Goal: Information Seeking & Learning: Learn about a topic

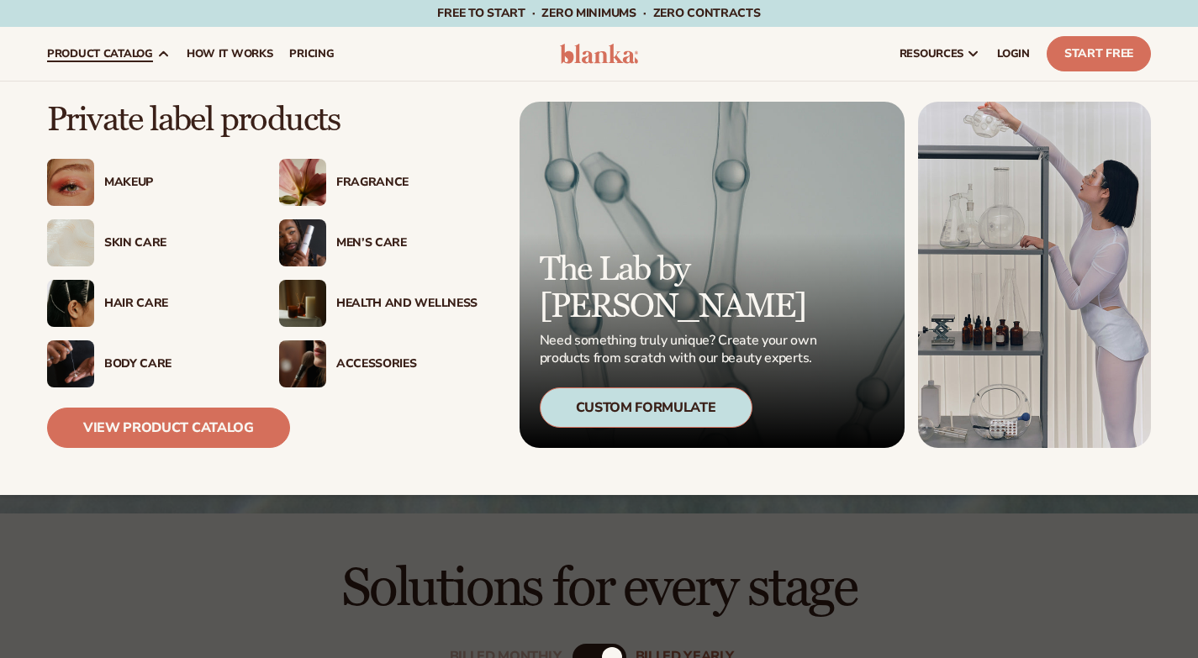
click at [135, 181] on div "Makeup" at bounding box center [174, 183] width 141 height 14
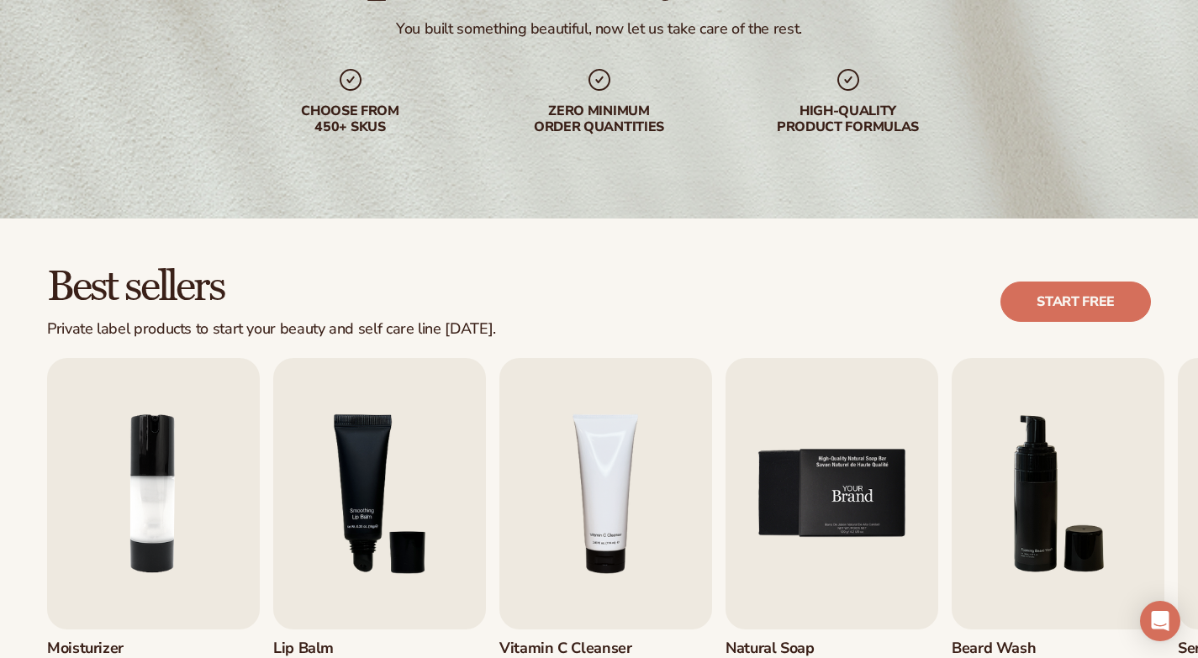
scroll to position [252, 0]
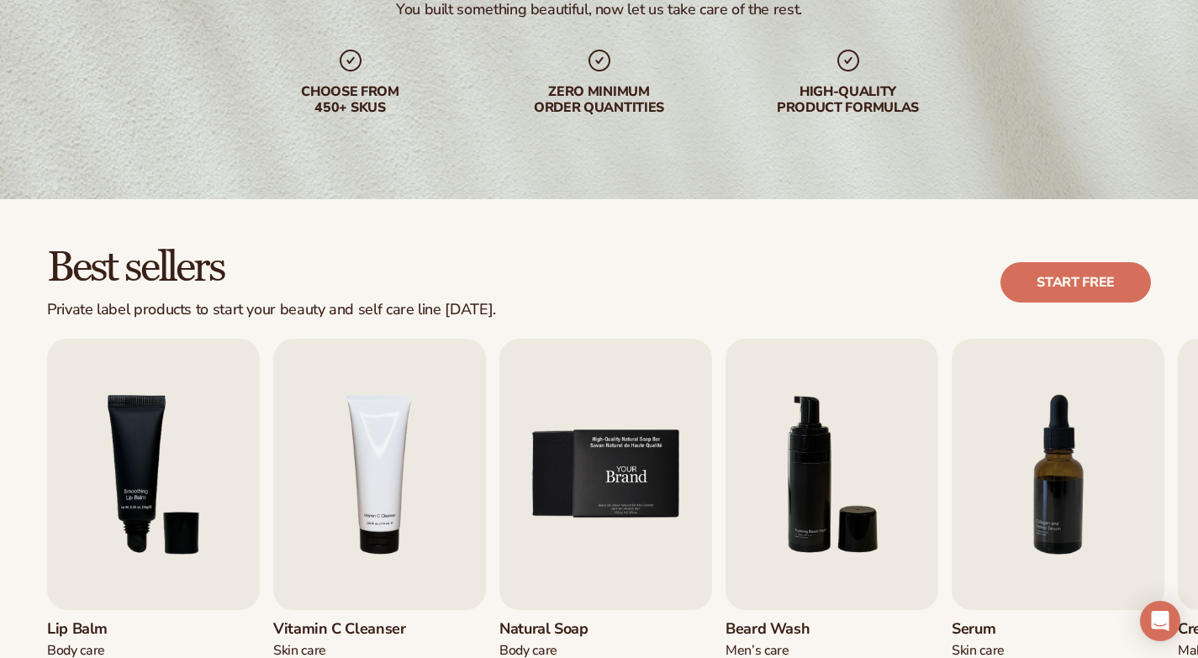
click at [596, 446] on img "5 / 9" at bounding box center [605, 475] width 213 height 272
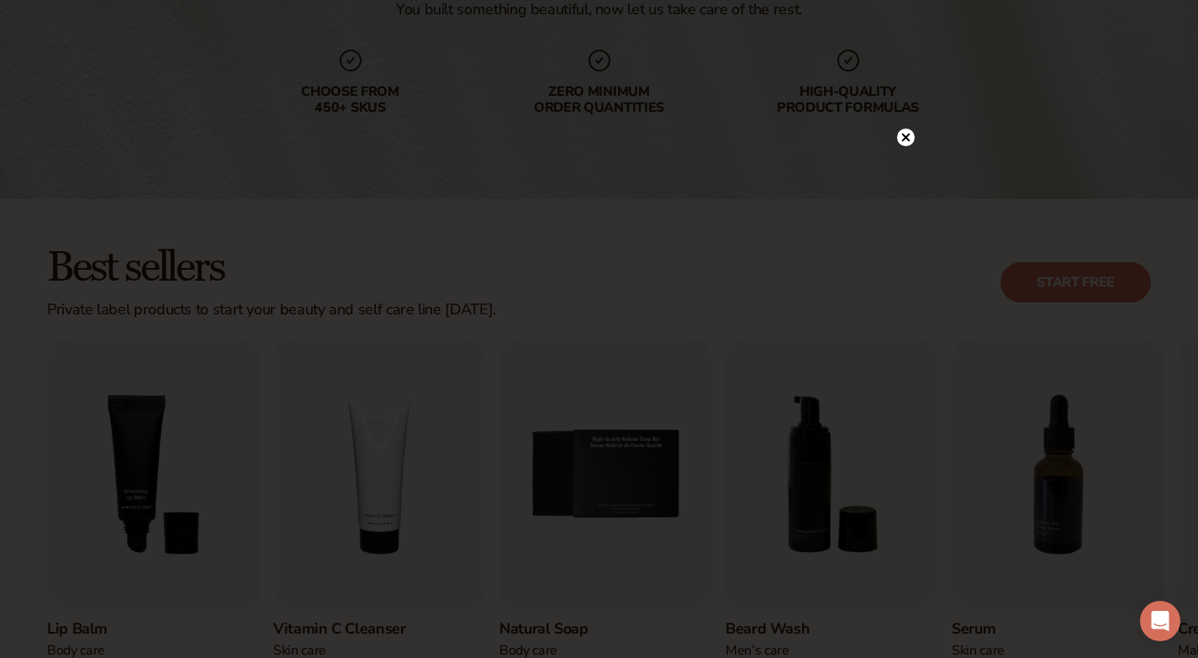
click at [902, 134] on icon at bounding box center [905, 138] width 8 height 8
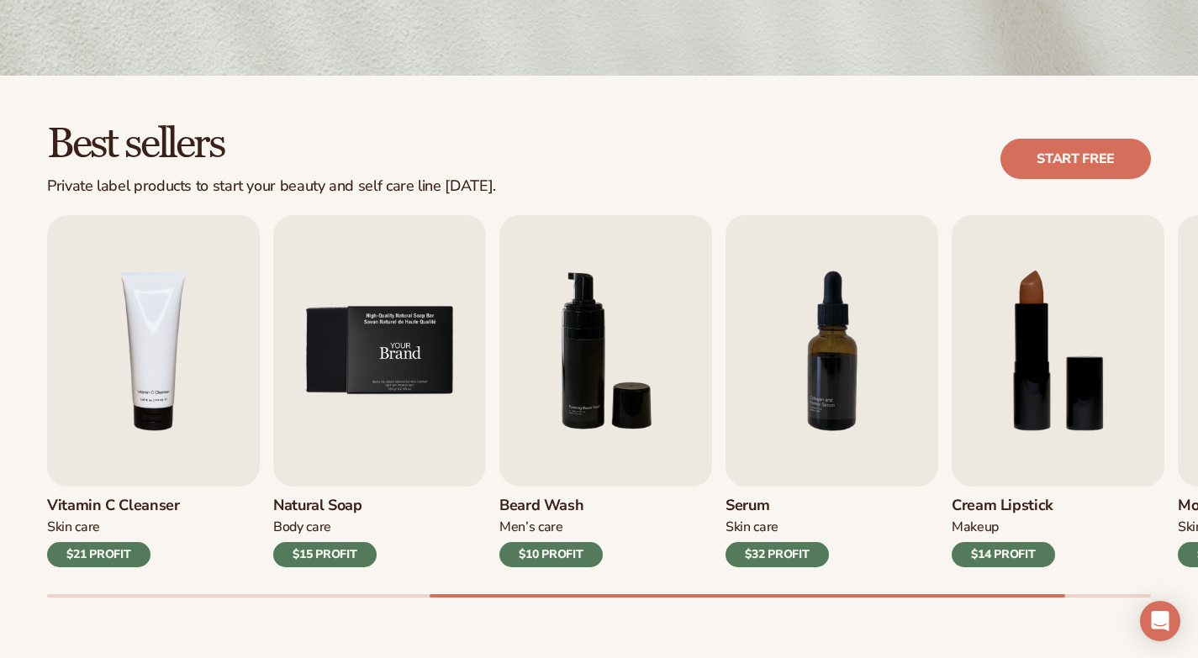
scroll to position [504, 0]
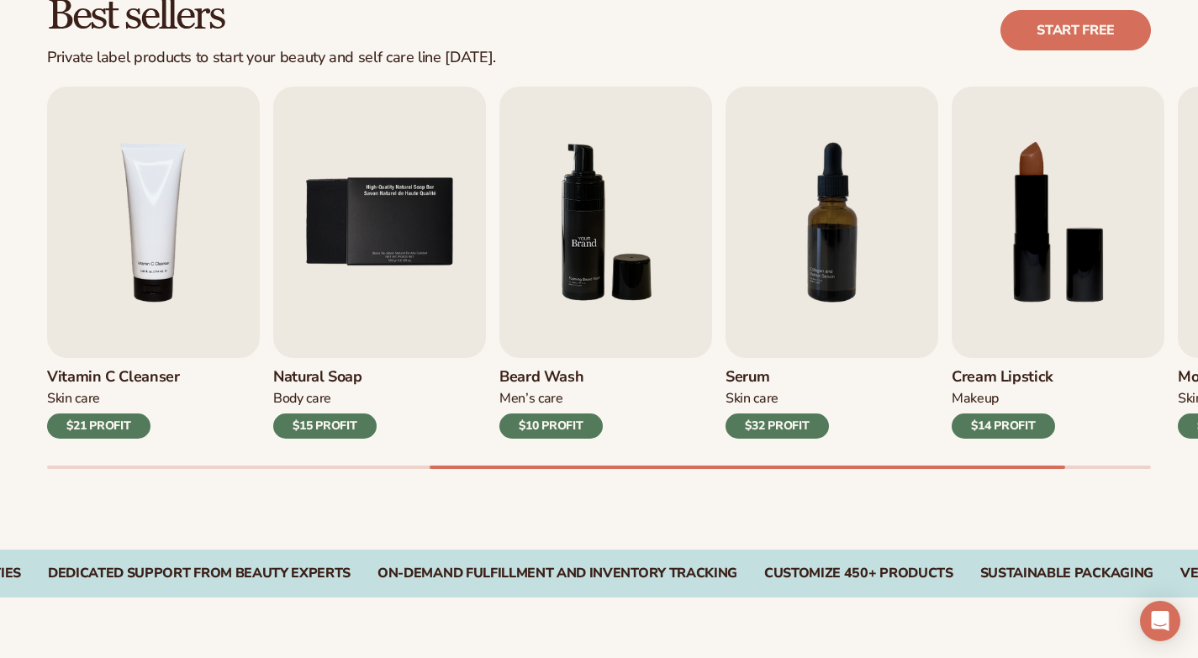
click at [598, 313] on img "6 / 9" at bounding box center [605, 223] width 213 height 272
click at [580, 152] on img "6 / 9" at bounding box center [605, 223] width 213 height 272
click at [547, 439] on div "$10 PROFIT" at bounding box center [550, 426] width 103 height 25
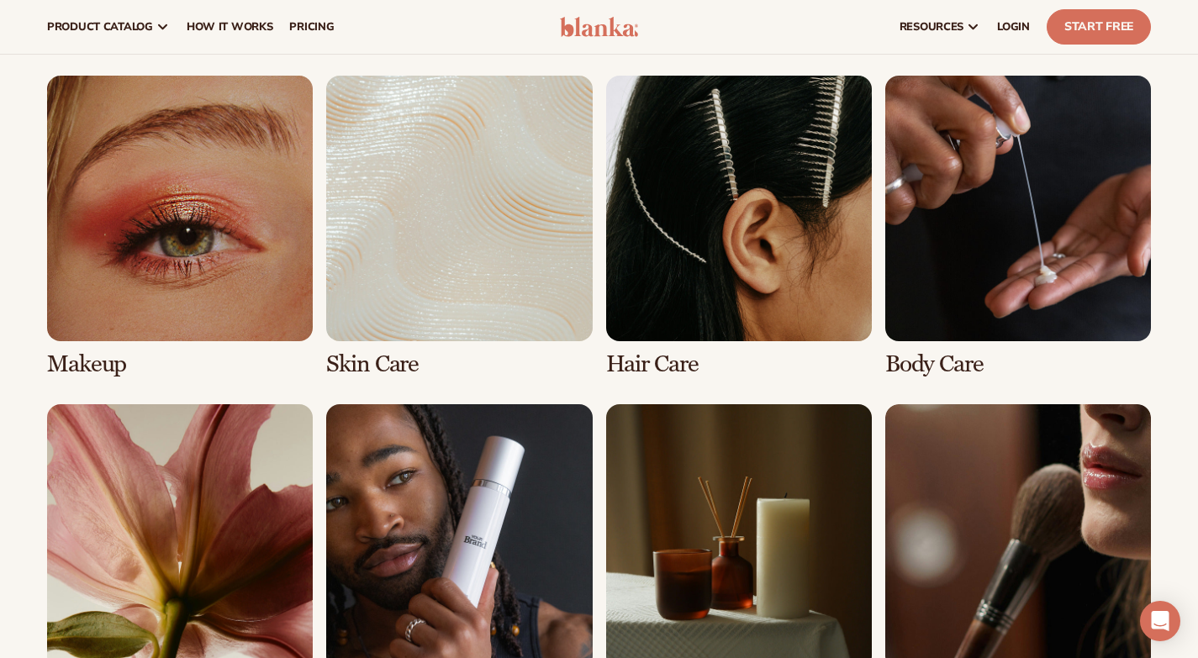
scroll to position [588, 0]
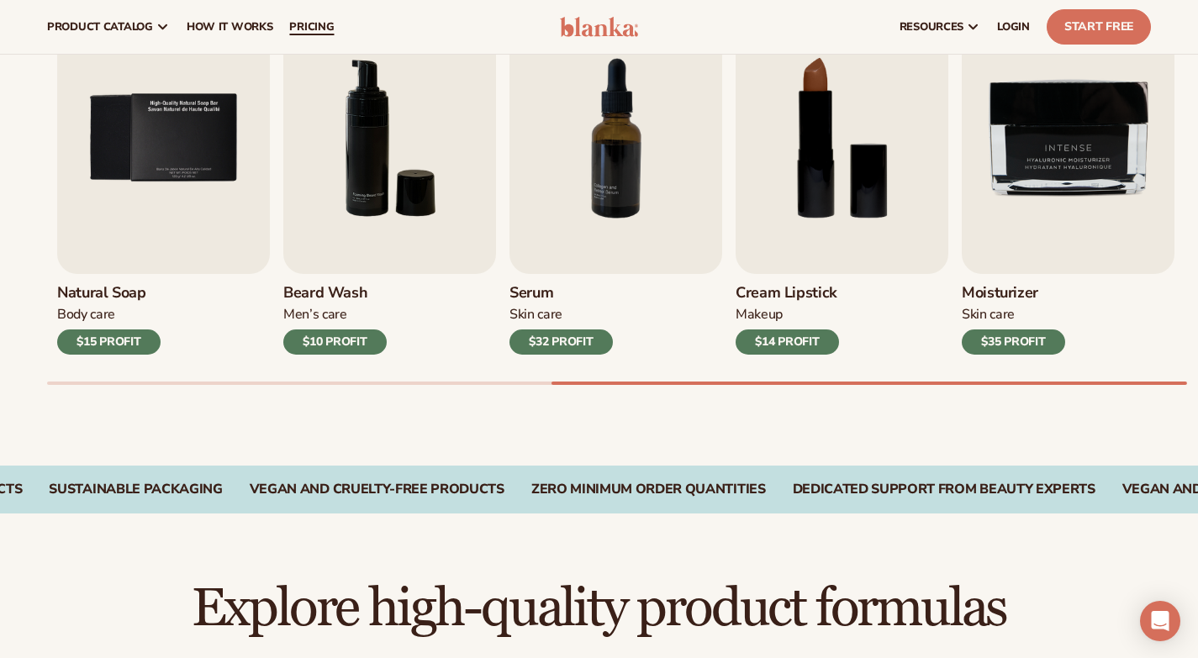
click at [330, 40] on link "pricing" at bounding box center [311, 27] width 61 height 54
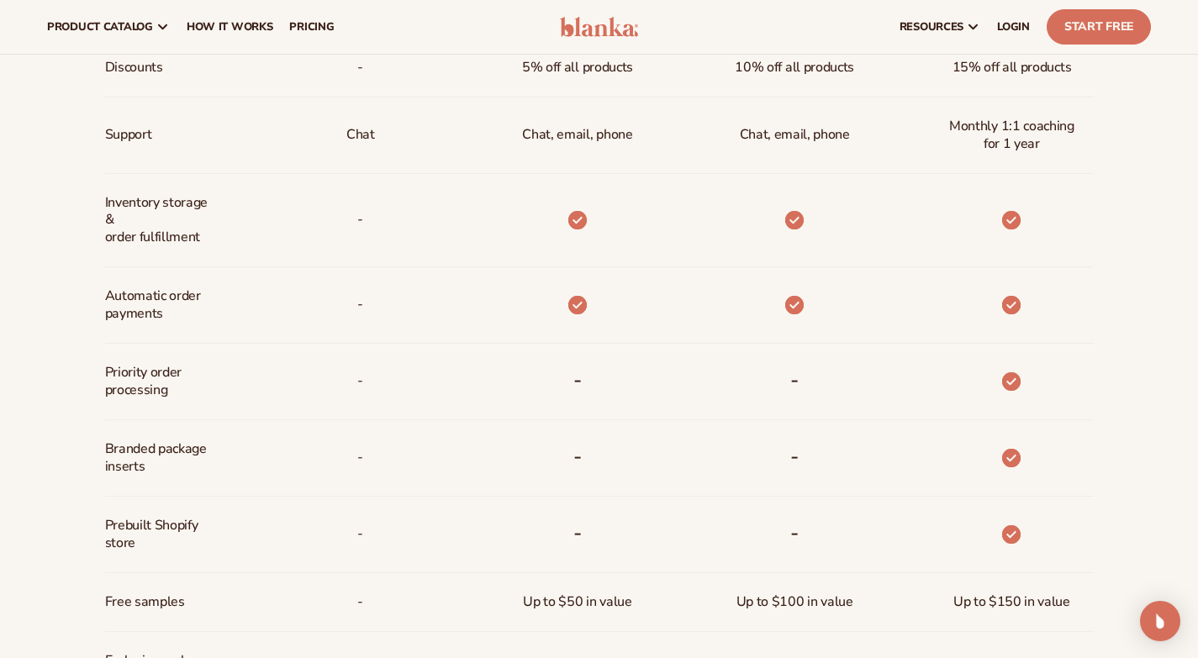
scroll to position [420, 0]
